Goal: Information Seeking & Learning: Learn about a topic

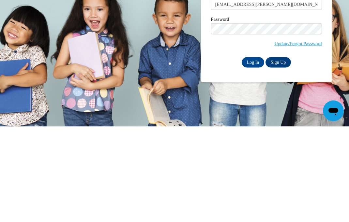
click at [255, 153] on input "Log In" at bounding box center [253, 158] width 23 height 10
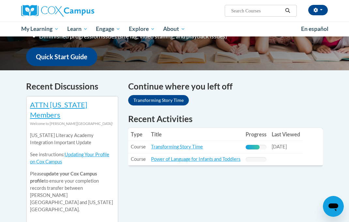
scroll to position [191, 0]
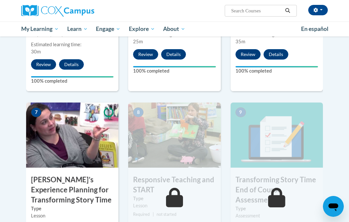
scroll to position [494, 0]
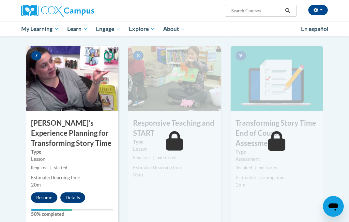
click at [47, 199] on button "Resume" at bounding box center [44, 198] width 26 height 10
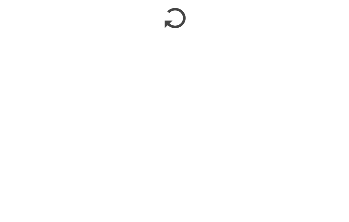
scroll to position [638, 0]
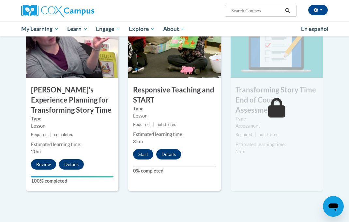
scroll to position [528, 0]
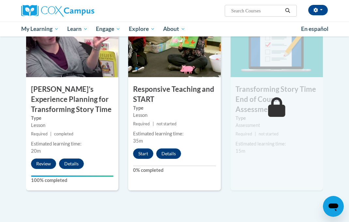
click at [141, 155] on button "Start" at bounding box center [143, 154] width 20 height 10
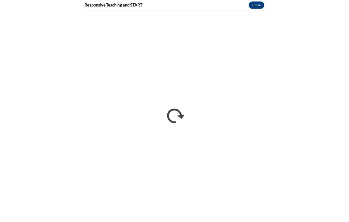
scroll to position [170, 0]
